Goal: Task Accomplishment & Management: Manage account settings

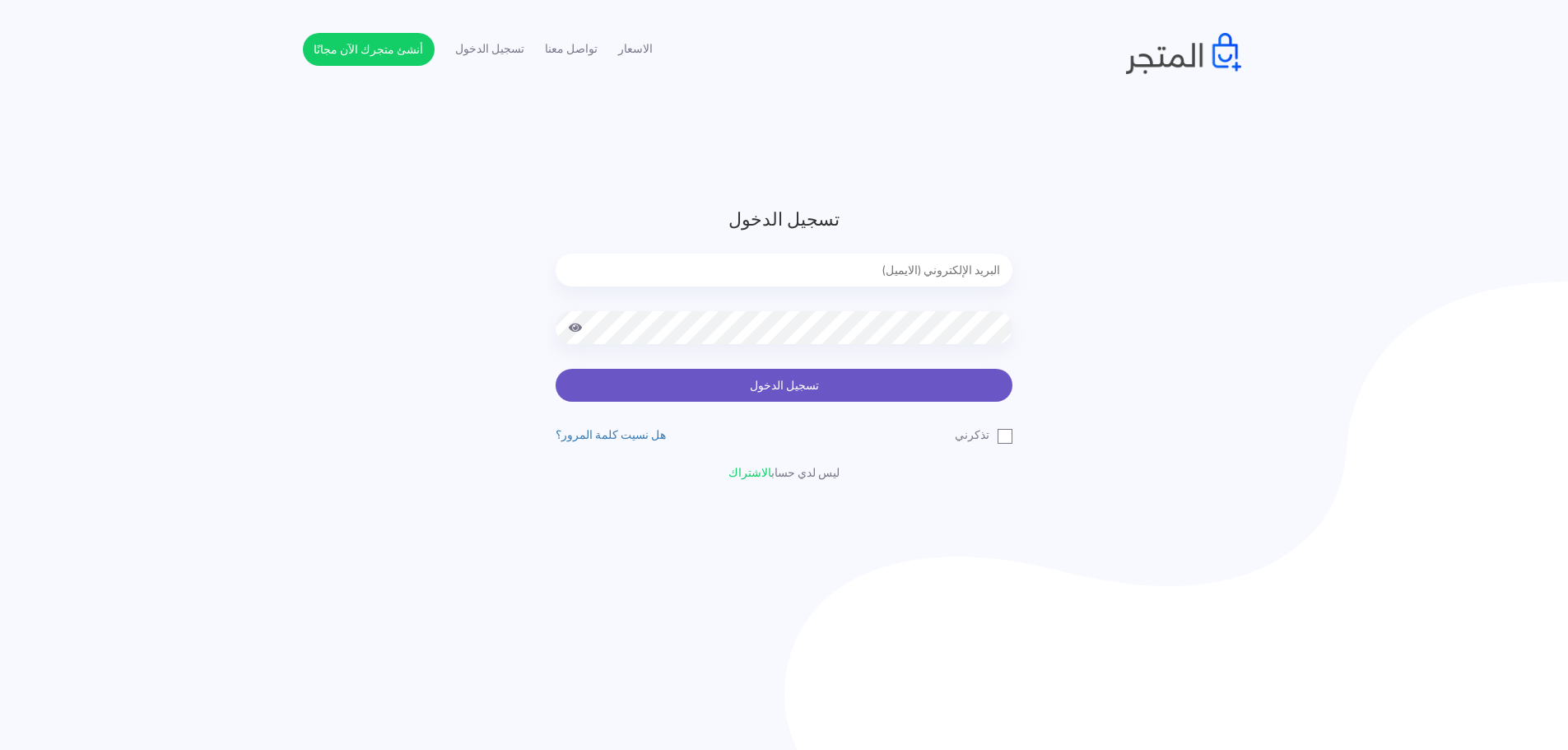
type input "[EMAIL_ADDRESS][DOMAIN_NAME]"
click at [782, 370] on button "تسجيل الدخول" at bounding box center [784, 386] width 457 height 33
